Goal: Information Seeking & Learning: Learn about a topic

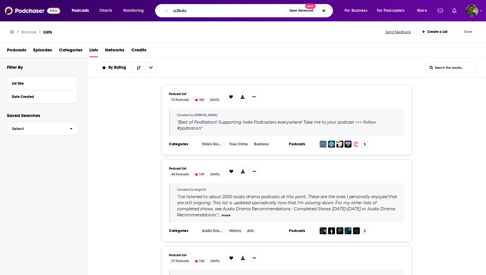
type input "u2bdc"
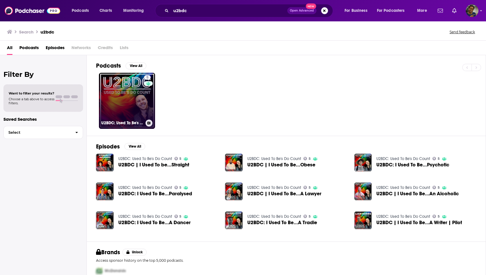
click at [133, 90] on link "5 U2BDC: Used To Be's Do Count" at bounding box center [127, 101] width 56 height 56
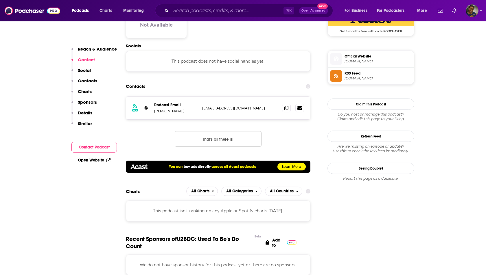
scroll to position [480, 0]
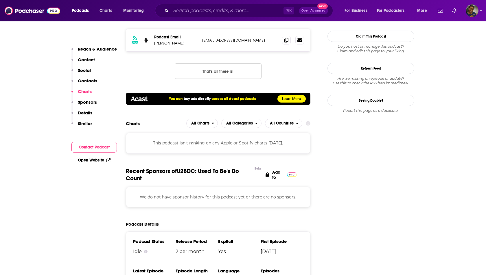
click at [88, 69] on p "Social" at bounding box center [84, 70] width 13 height 5
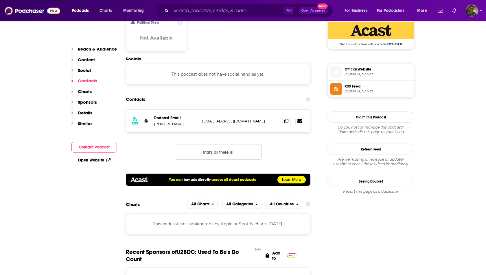
scroll to position [438, 0]
